Goal: Information Seeking & Learning: Compare options

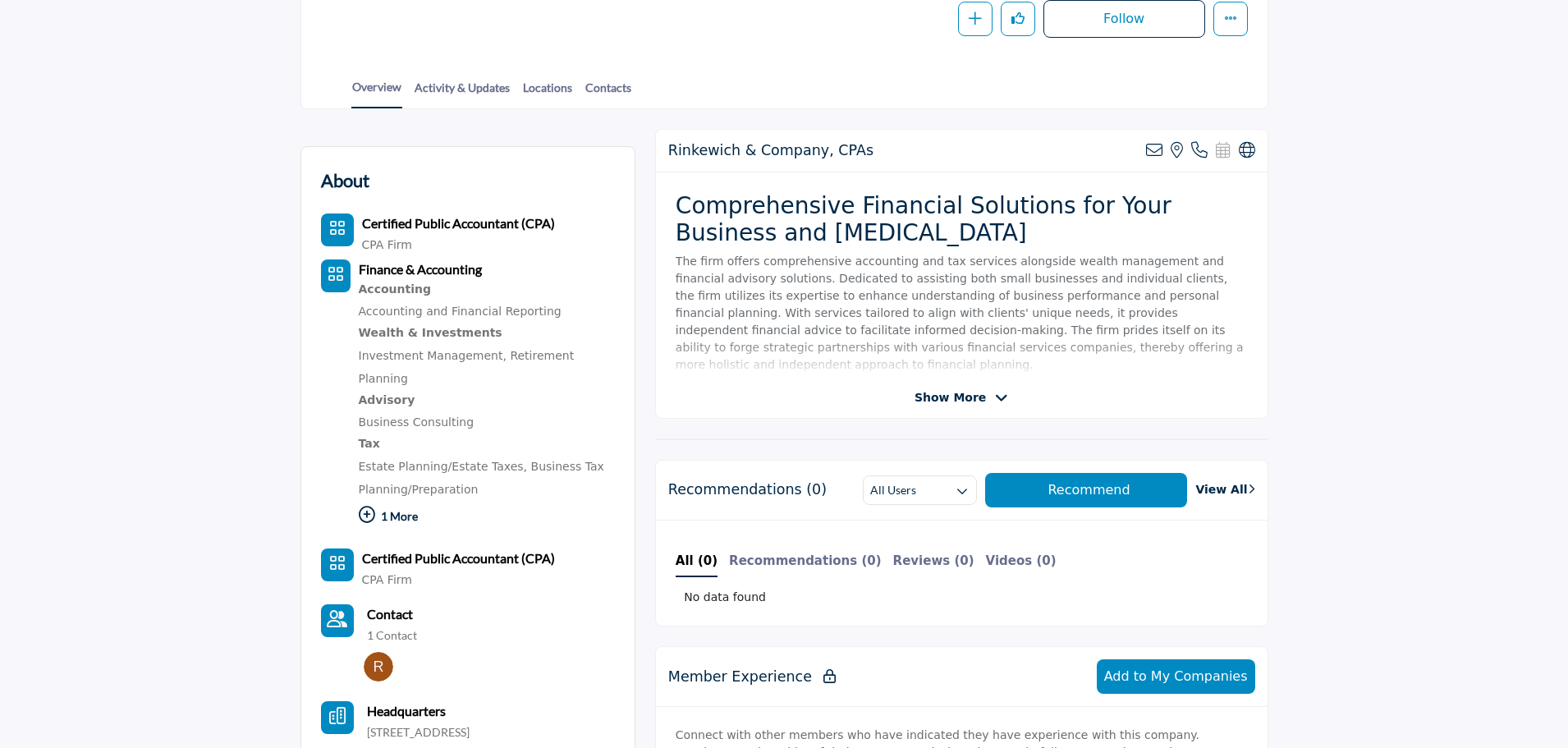
scroll to position [411, 0]
